Goal: Task Accomplishment & Management: Manage account settings

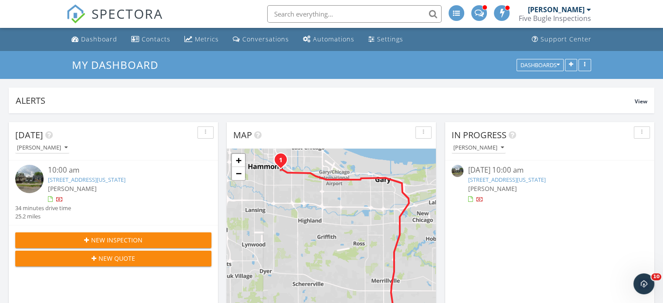
scroll to position [1002, 676]
click at [95, 179] on link "[STREET_ADDRESS][US_STATE]" at bounding box center [87, 180] width 78 height 8
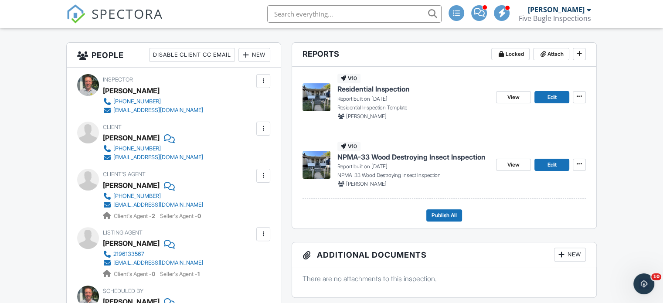
scroll to position [218, 0]
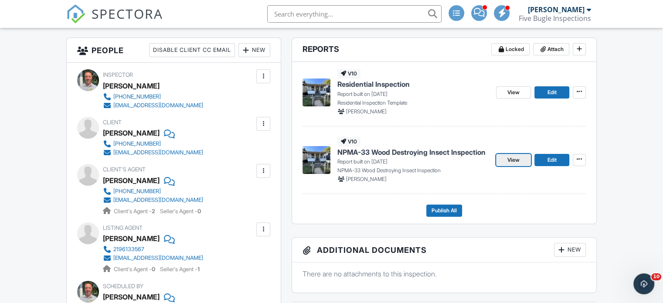
click at [521, 156] on link "View" at bounding box center [513, 160] width 35 height 12
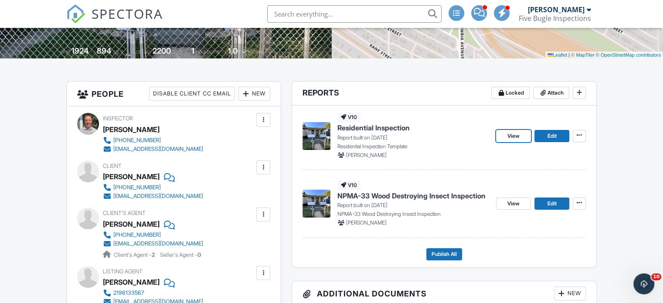
click at [515, 135] on span "View" at bounding box center [513, 136] width 12 height 9
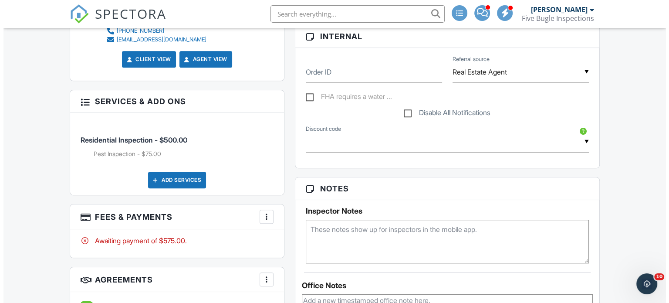
scroll to position [523, 0]
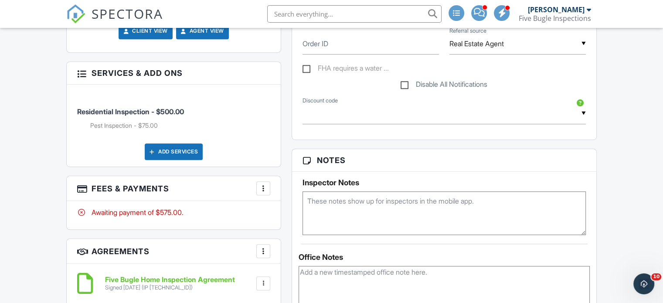
click at [261, 187] on div at bounding box center [263, 188] width 9 height 9
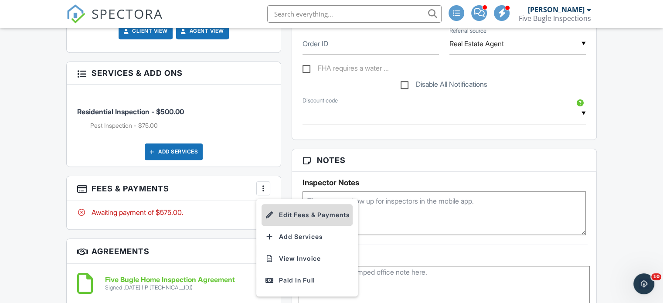
click at [296, 214] on li "Edit Fees & Payments" at bounding box center [306, 215] width 91 height 22
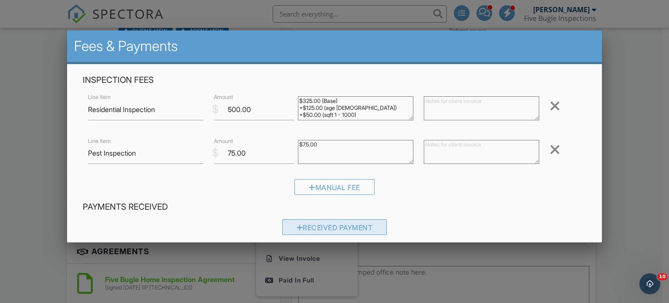
click at [290, 226] on div "Received Payment" at bounding box center [334, 227] width 105 height 16
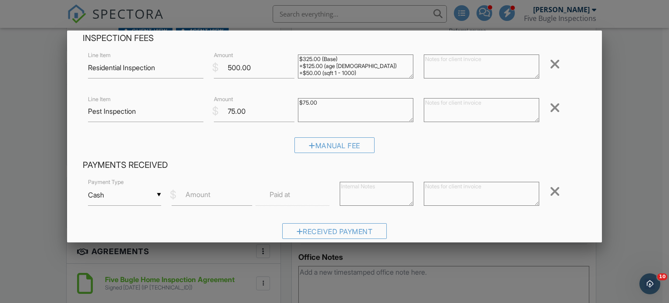
scroll to position [131, 0]
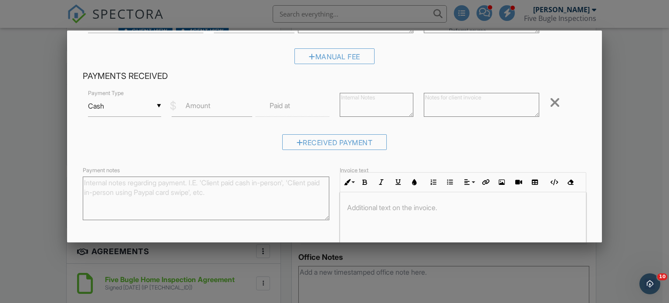
click at [148, 107] on input "Cash" at bounding box center [125, 105] width 74 height 21
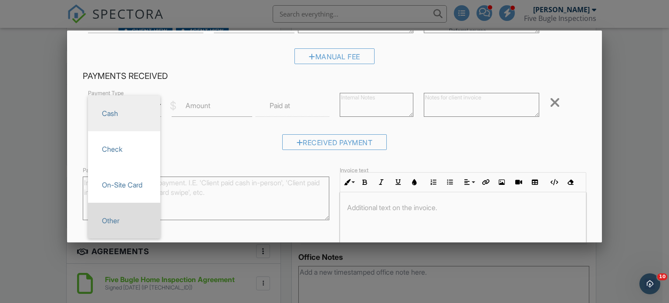
click at [127, 221] on span "Other" at bounding box center [124, 221] width 58 height 22
type input "Other"
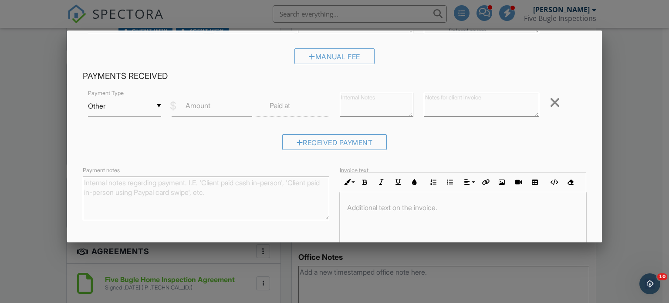
click at [200, 110] on label "Amount" at bounding box center [198, 106] width 25 height 10
click at [200, 110] on input "Amount" at bounding box center [212, 105] width 81 height 21
type input "575"
click at [479, 99] on textarea at bounding box center [481, 105] width 115 height 24
type textarea "paypal"
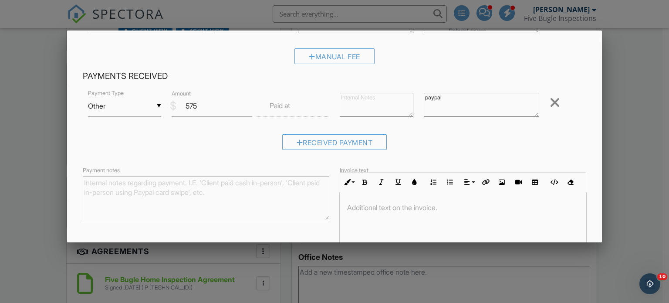
click at [446, 66] on div "Manual Fee" at bounding box center [335, 59] width 504 height 22
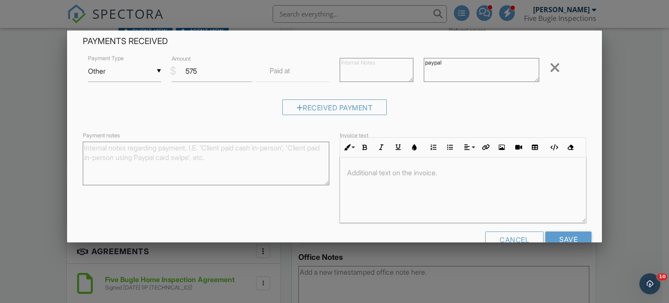
scroll to position [187, 0]
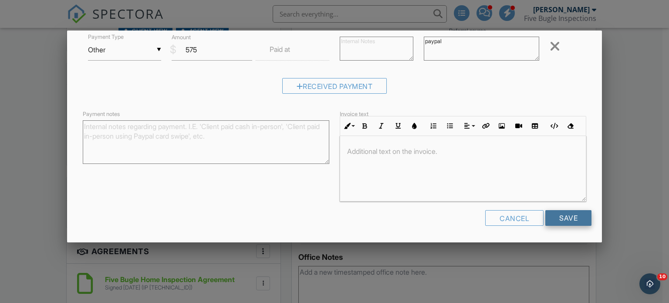
click at [550, 214] on input "Save" at bounding box center [568, 218] width 46 height 16
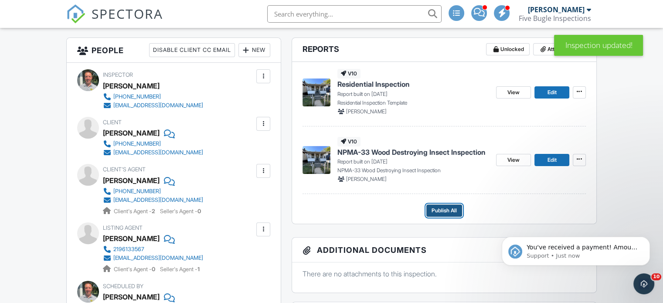
click at [446, 209] on span "Publish All" at bounding box center [443, 210] width 25 height 9
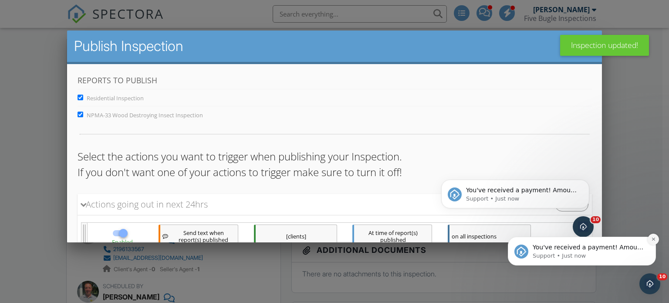
click at [654, 239] on icon "Dismiss notification" at bounding box center [653, 238] width 3 height 3
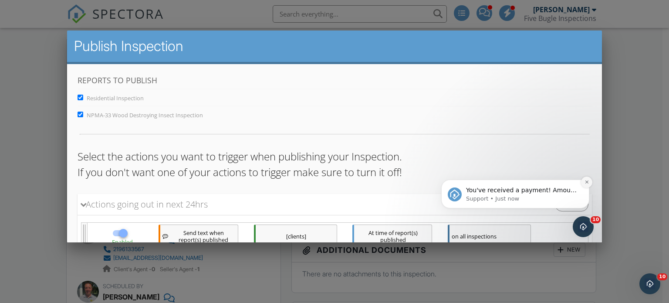
click at [587, 181] on icon "Dismiss notification" at bounding box center [586, 181] width 3 height 3
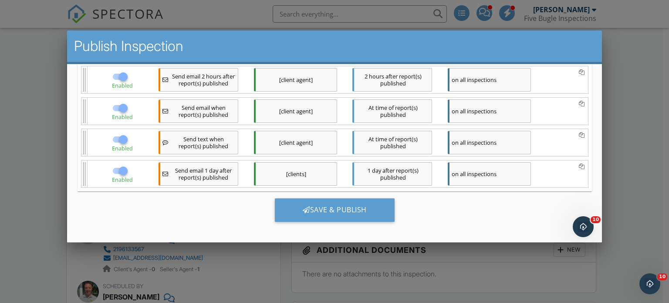
scroll to position [223, 0]
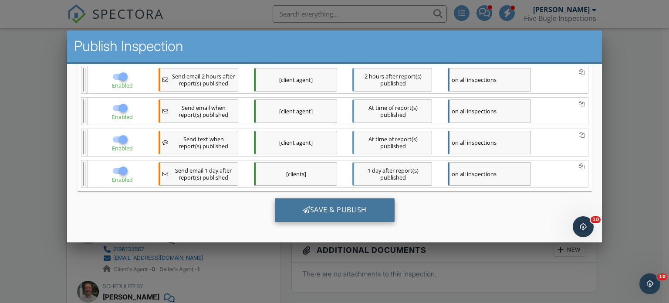
click at [326, 205] on div "Save & Publish" at bounding box center [334, 210] width 120 height 24
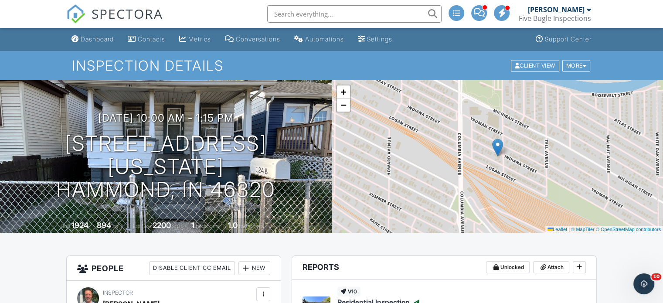
click at [100, 39] on div "Dashboard" at bounding box center [97, 38] width 33 height 7
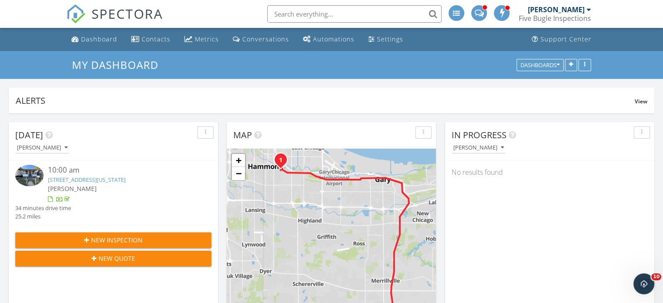
click at [78, 180] on link "[STREET_ADDRESS][US_STATE]" at bounding box center [87, 180] width 78 height 8
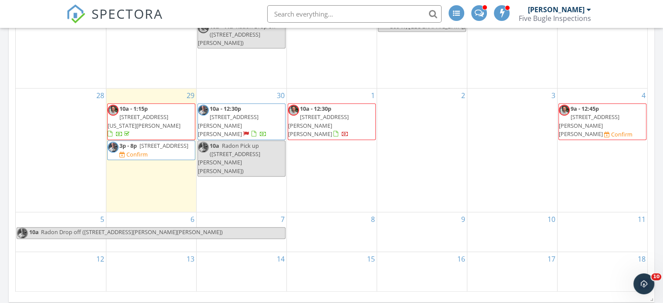
scroll to position [610, 0]
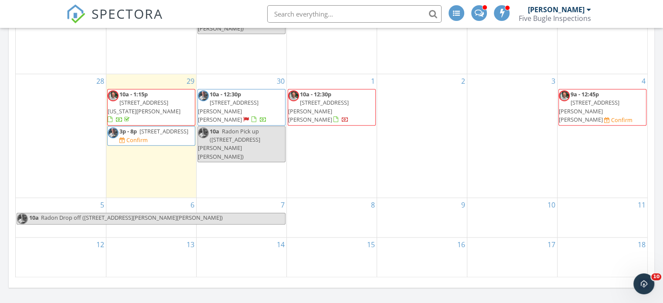
click at [611, 121] on div "Confirm" at bounding box center [621, 119] width 21 height 7
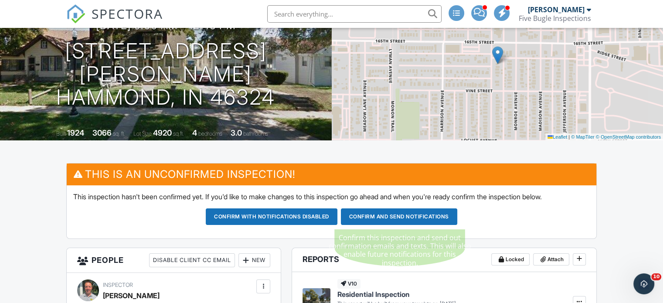
scroll to position [87, 0]
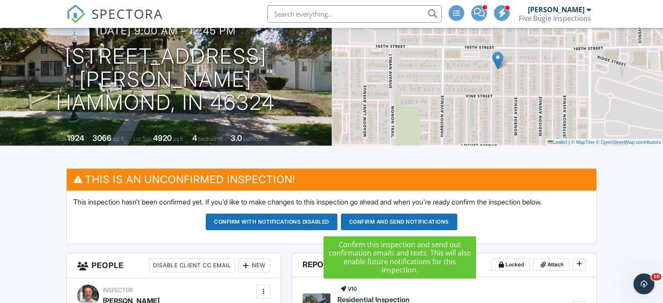
click at [374, 220] on button "Confirm and send notifications" at bounding box center [399, 221] width 116 height 17
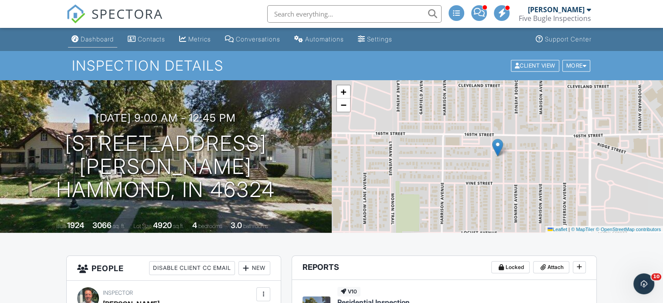
click at [94, 36] on div "Dashboard" at bounding box center [97, 38] width 33 height 7
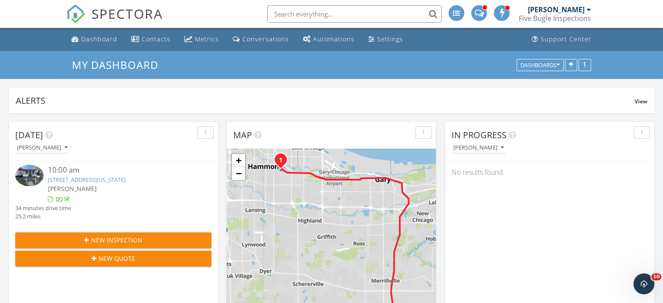
click at [480, 13] on span at bounding box center [478, 12] width 9 height 8
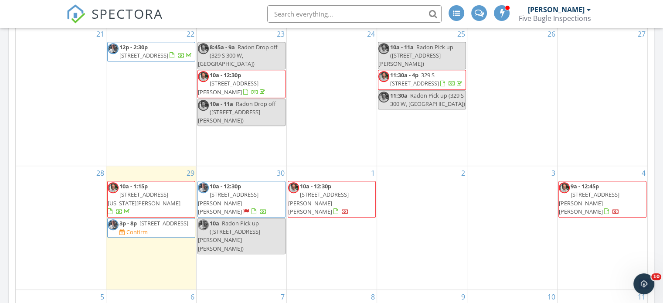
scroll to position [523, 0]
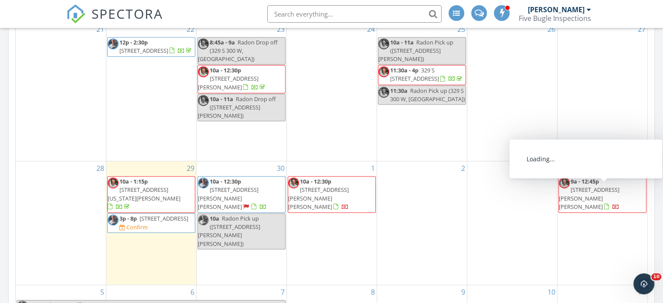
click at [582, 193] on span "9a - 12:45p [STREET_ADDRESS][PERSON_NAME][PERSON_NAME]" at bounding box center [602, 194] width 88 height 34
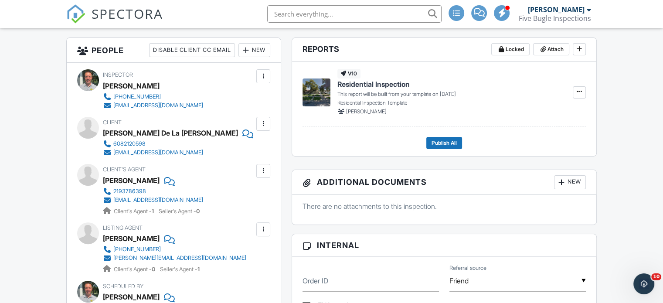
click at [265, 168] on div at bounding box center [263, 170] width 9 height 9
click at [247, 197] on li "Edit" at bounding box center [242, 197] width 44 height 22
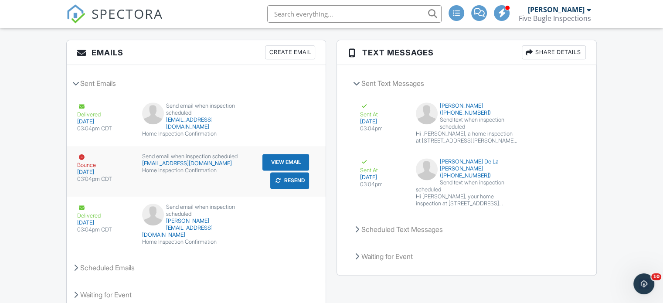
scroll to position [1098, 0]
click at [287, 188] on button "Resend" at bounding box center [289, 180] width 39 height 17
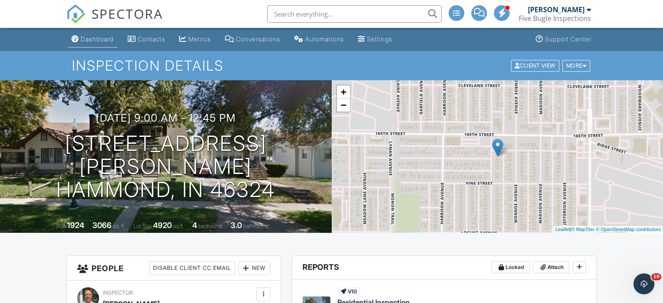
click at [81, 38] on div "Dashboard" at bounding box center [97, 38] width 33 height 7
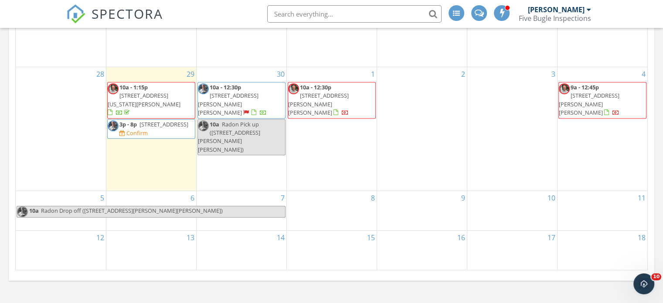
scroll to position [566, 0]
